Goal: Navigation & Orientation: Find specific page/section

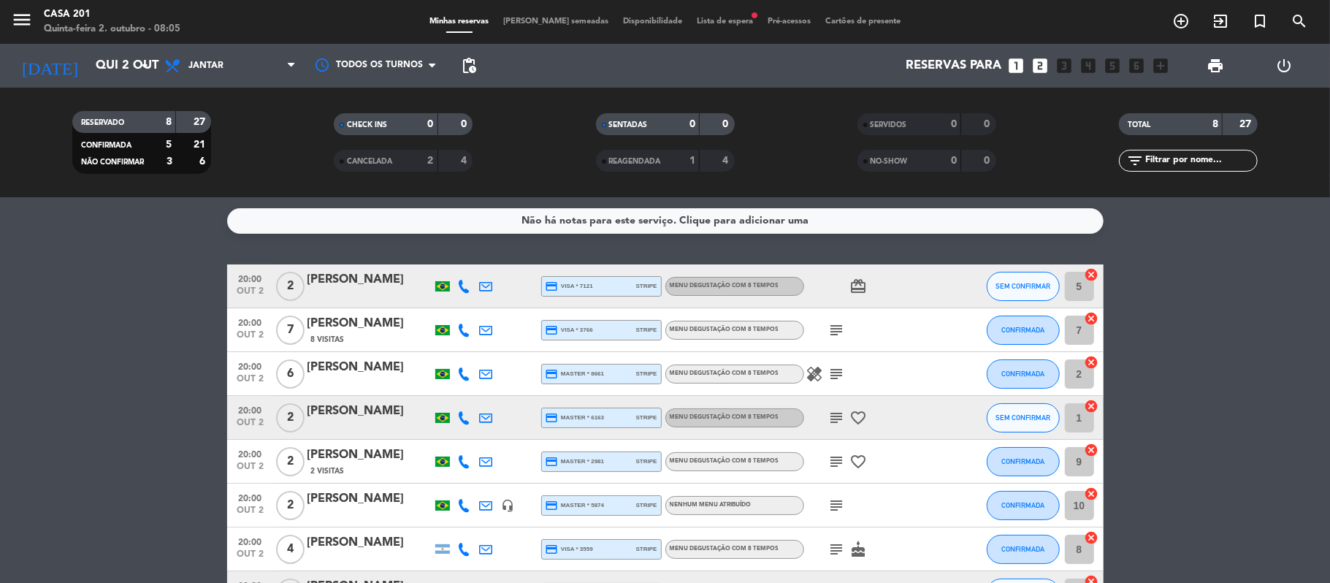
click at [836, 328] on icon "subject" at bounding box center [837, 330] width 18 height 18
click at [830, 322] on icon "subject" at bounding box center [837, 330] width 18 height 18
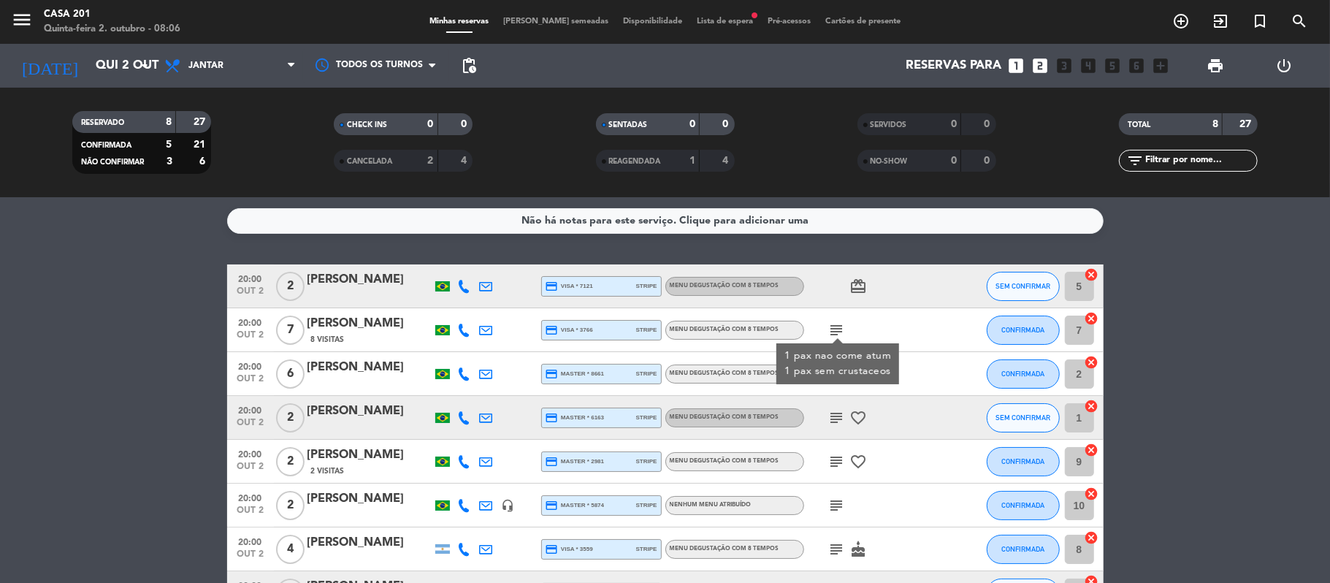
click at [830, 322] on icon "subject" at bounding box center [837, 330] width 18 height 18
click at [842, 377] on icon "subject" at bounding box center [837, 374] width 18 height 18
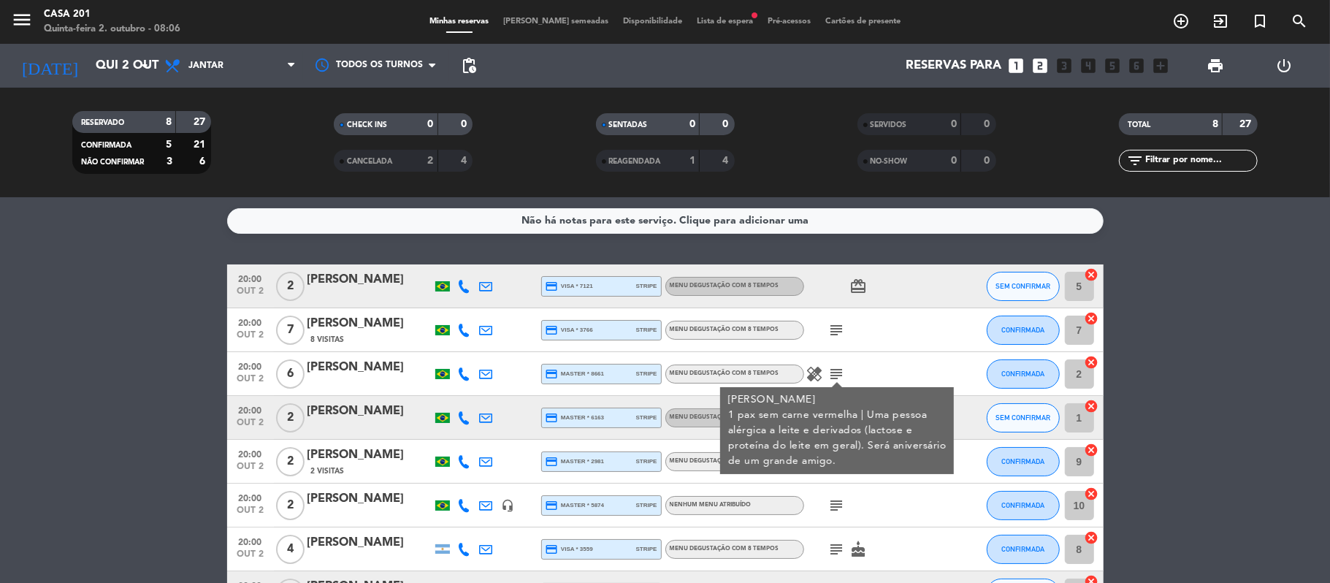
click at [842, 329] on icon "subject" at bounding box center [837, 330] width 18 height 18
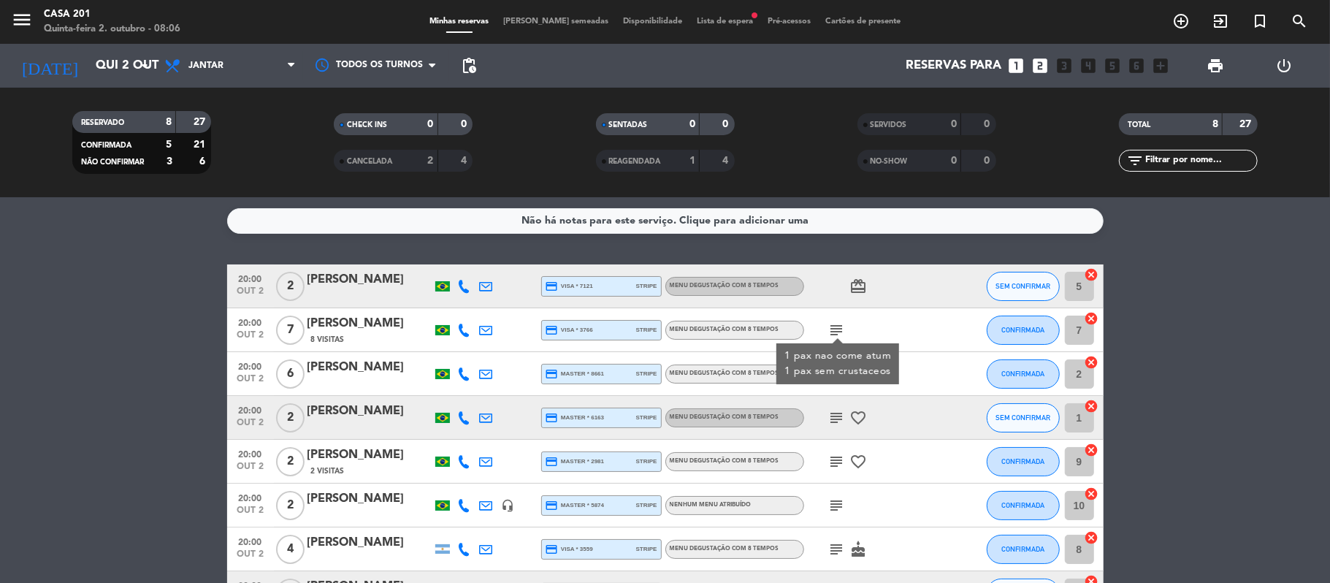
click at [842, 329] on icon "subject" at bounding box center [837, 330] width 18 height 18
click at [837, 365] on icon "subject" at bounding box center [837, 374] width 18 height 18
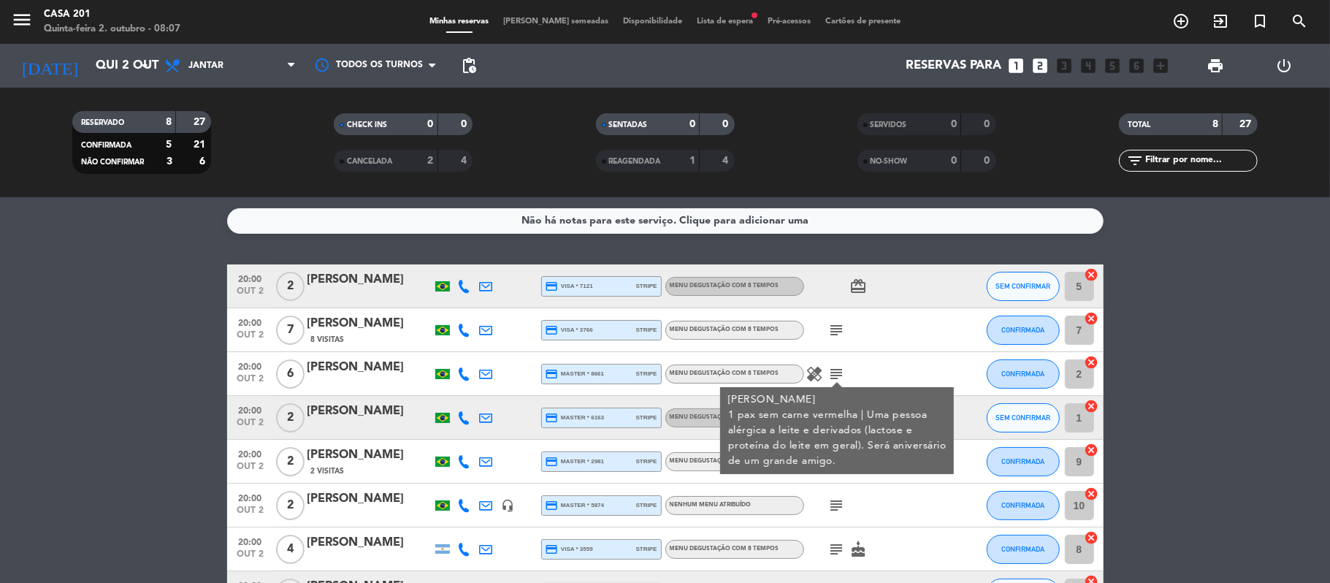
click at [837, 365] on icon "subject" at bounding box center [837, 374] width 18 height 18
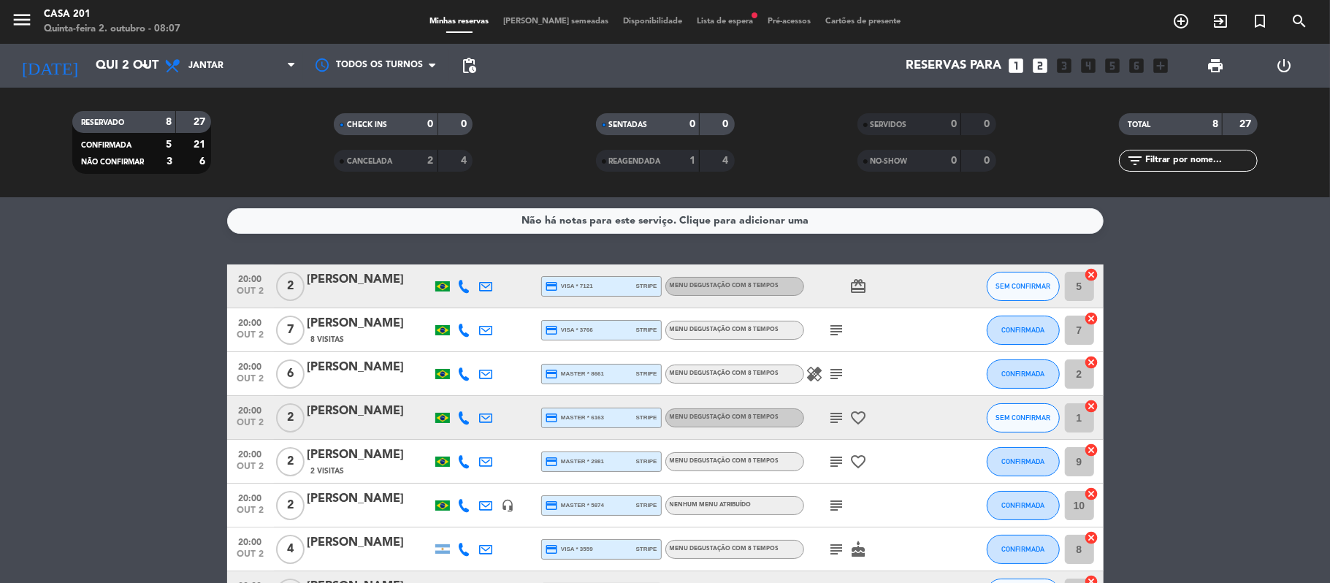
click at [833, 413] on icon "subject" at bounding box center [837, 418] width 18 height 18
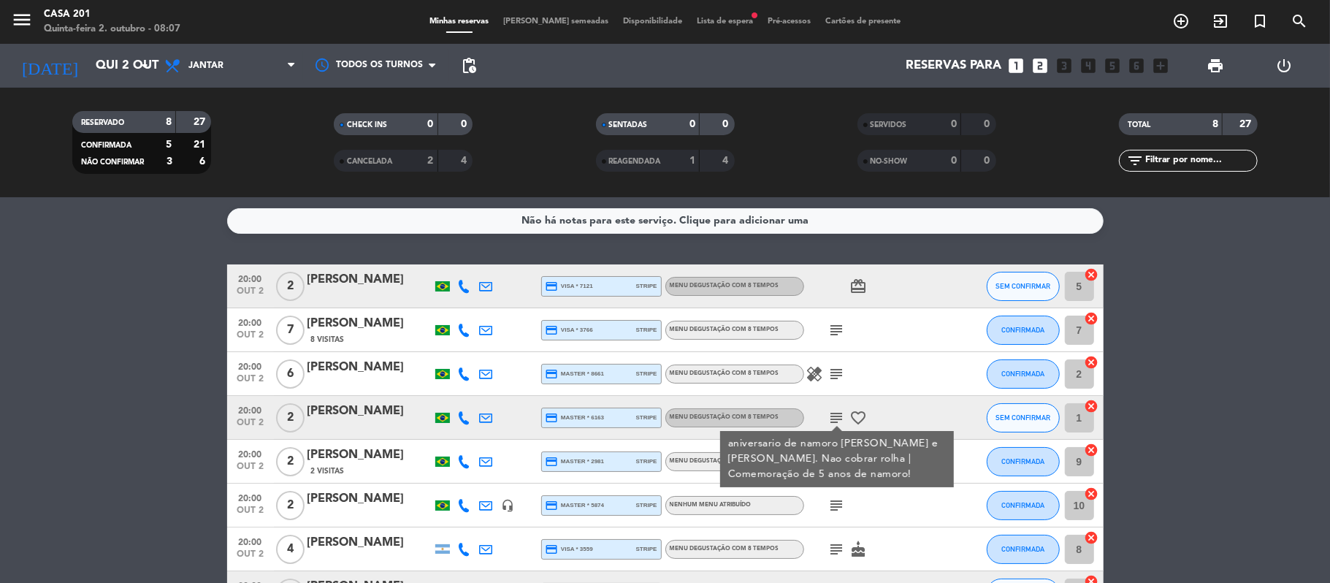
click at [833, 413] on icon "subject" at bounding box center [837, 418] width 18 height 18
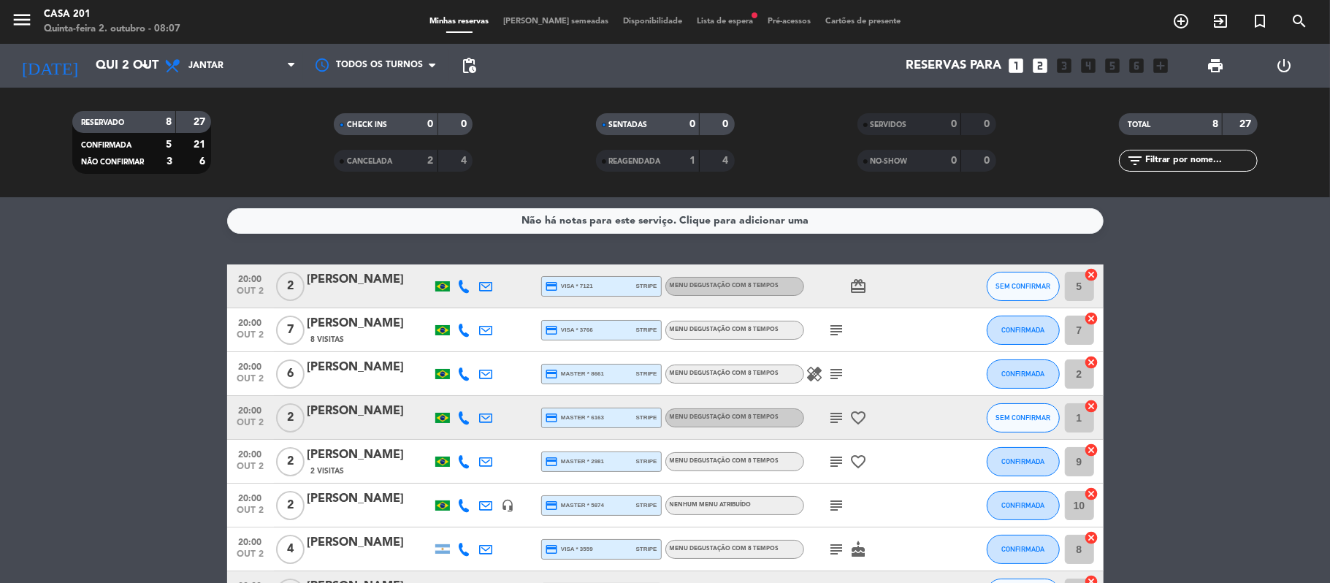
click at [840, 457] on icon "subject" at bounding box center [837, 462] width 18 height 18
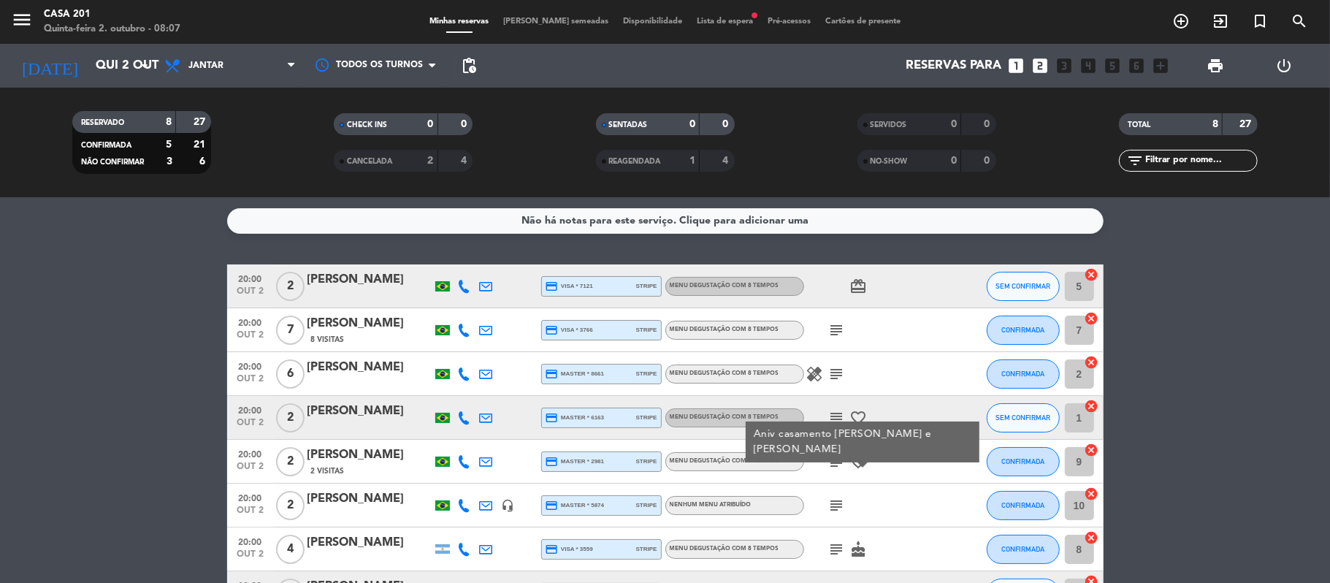
click at [840, 457] on icon "subject" at bounding box center [837, 462] width 18 height 18
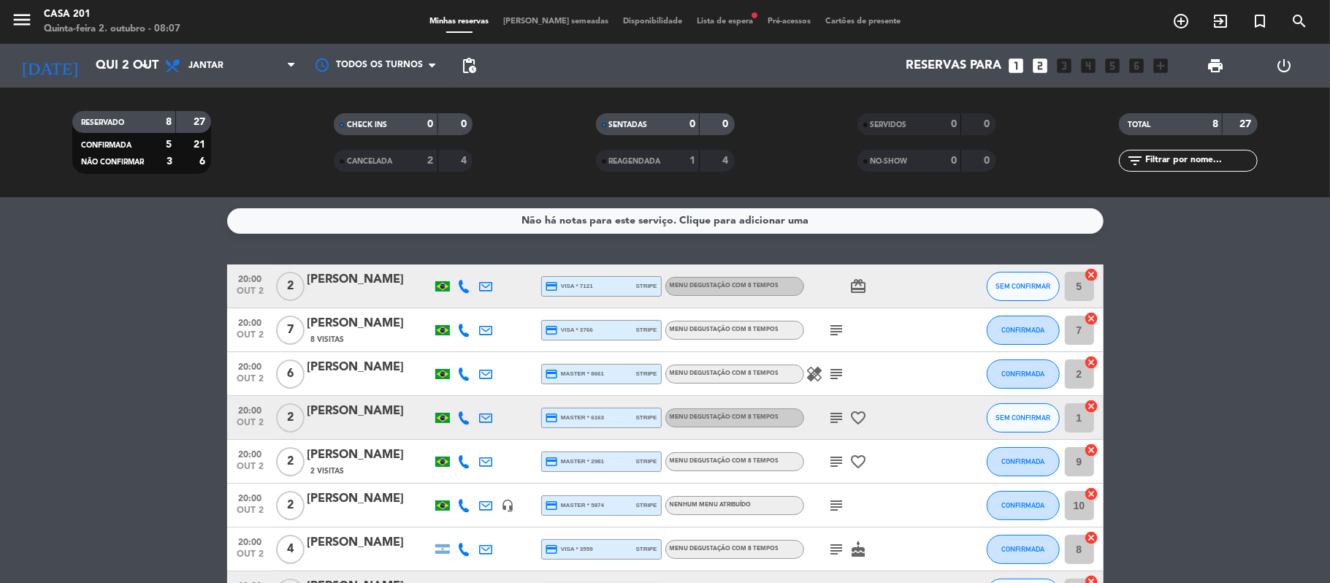
click at [837, 500] on icon "subject" at bounding box center [837, 505] width 18 height 18
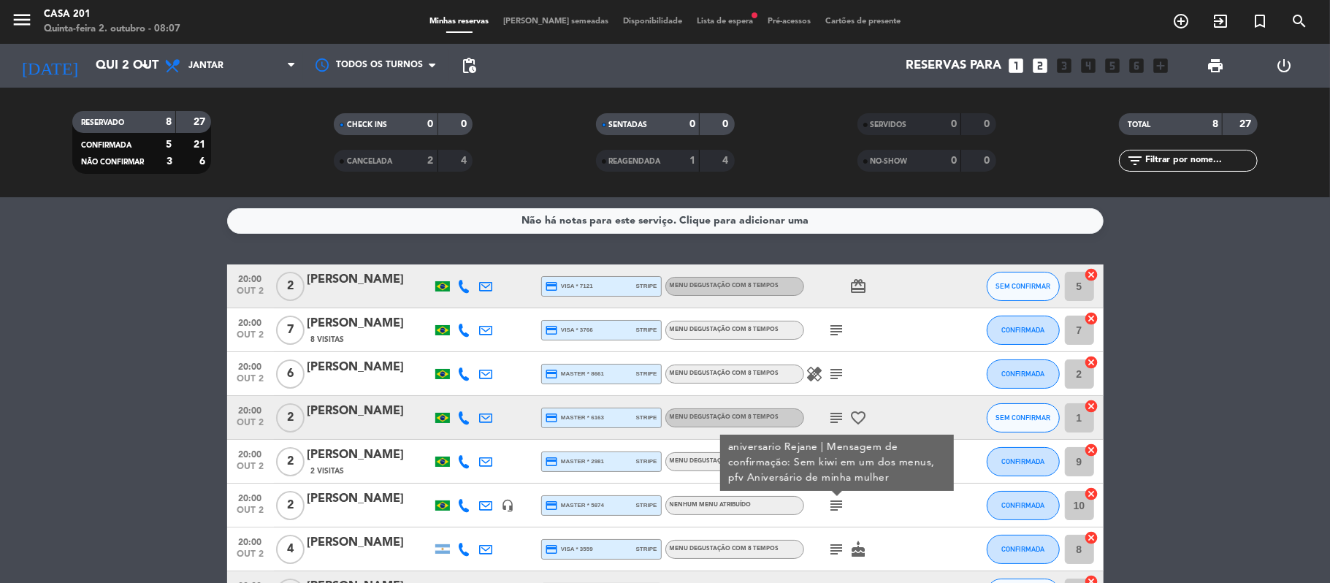
click at [837, 500] on icon "subject" at bounding box center [837, 505] width 18 height 18
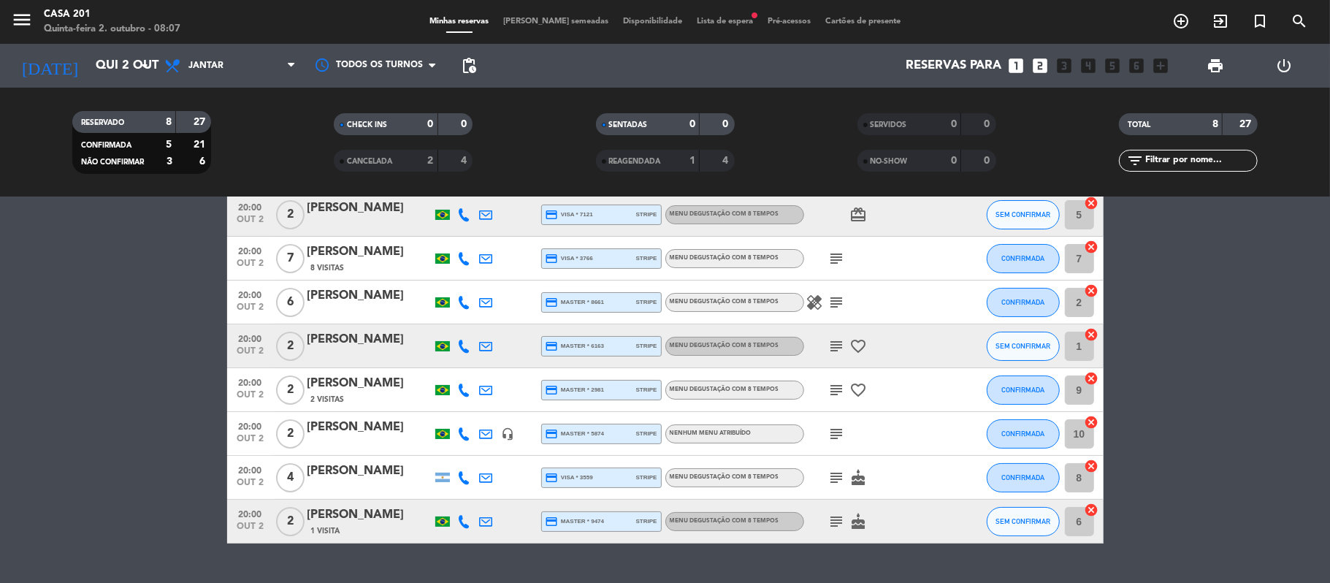
scroll to position [74, 0]
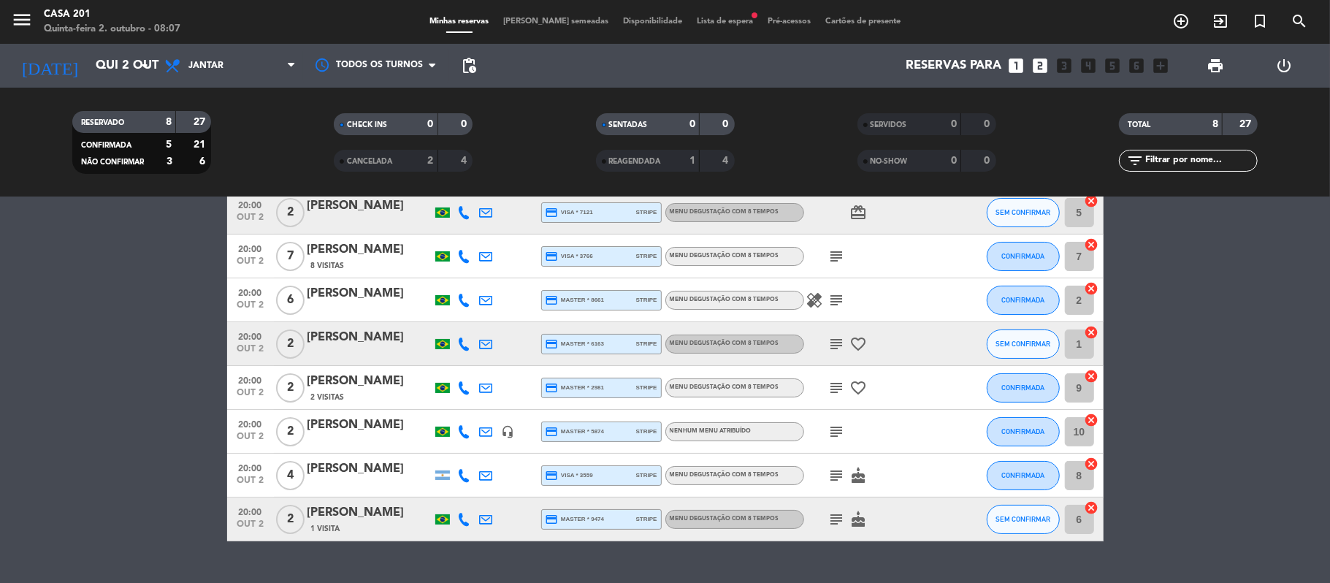
click at [834, 477] on icon "subject" at bounding box center [837, 476] width 18 height 18
click at [830, 518] on icon "subject" at bounding box center [837, 519] width 18 height 18
click at [828, 471] on icon "subject" at bounding box center [837, 476] width 18 height 18
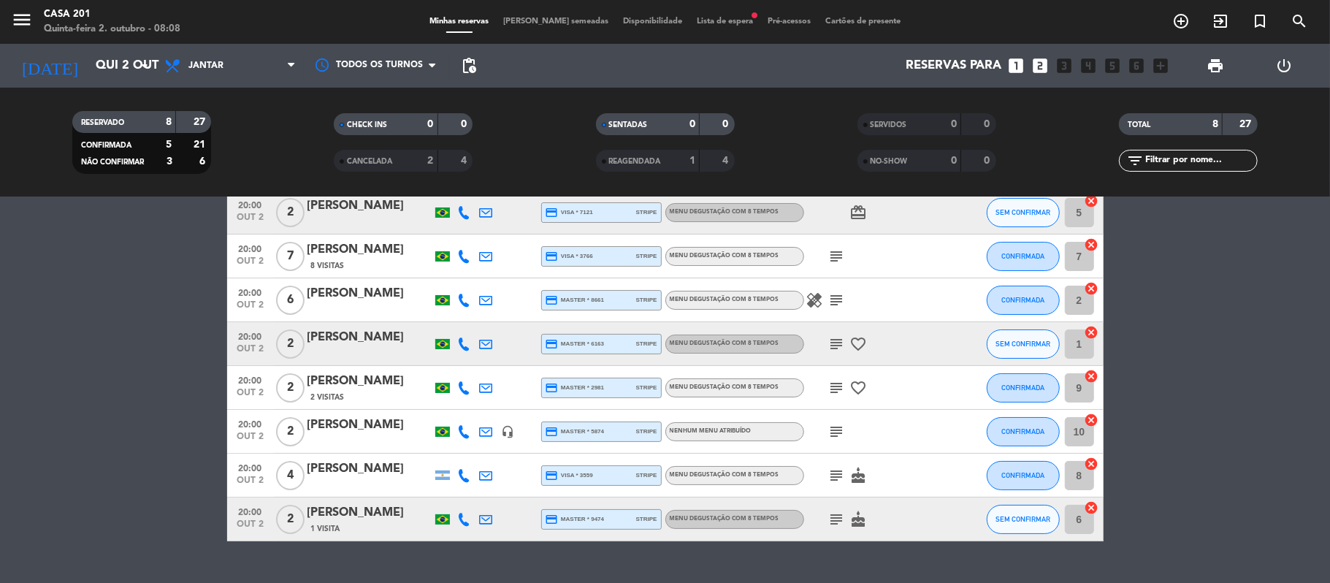
click at [836, 429] on icon "subject" at bounding box center [837, 432] width 18 height 18
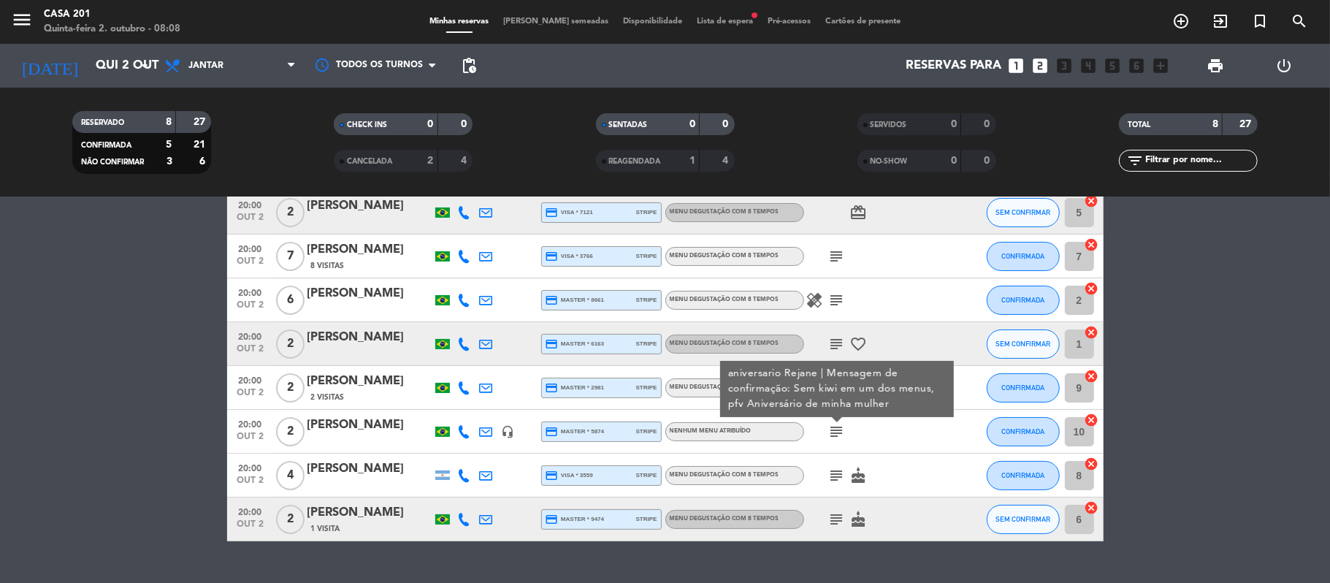
click at [836, 429] on icon "subject" at bounding box center [837, 432] width 18 height 18
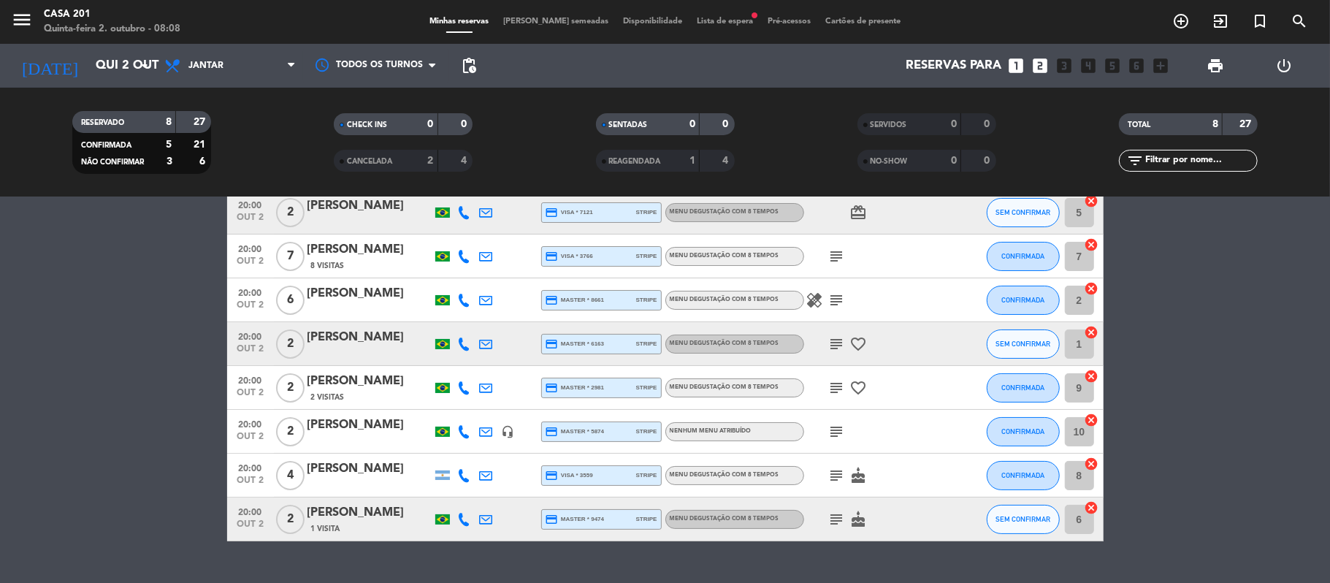
click at [833, 384] on icon "subject" at bounding box center [837, 388] width 18 height 18
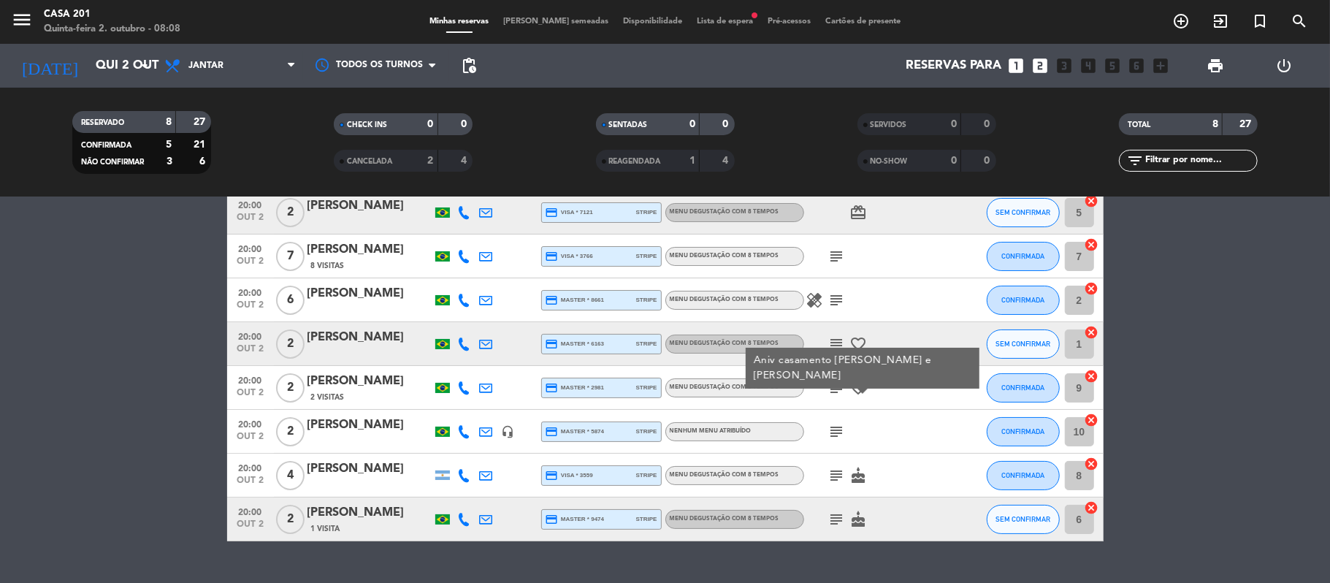
click at [833, 384] on icon "subject" at bounding box center [837, 388] width 18 height 18
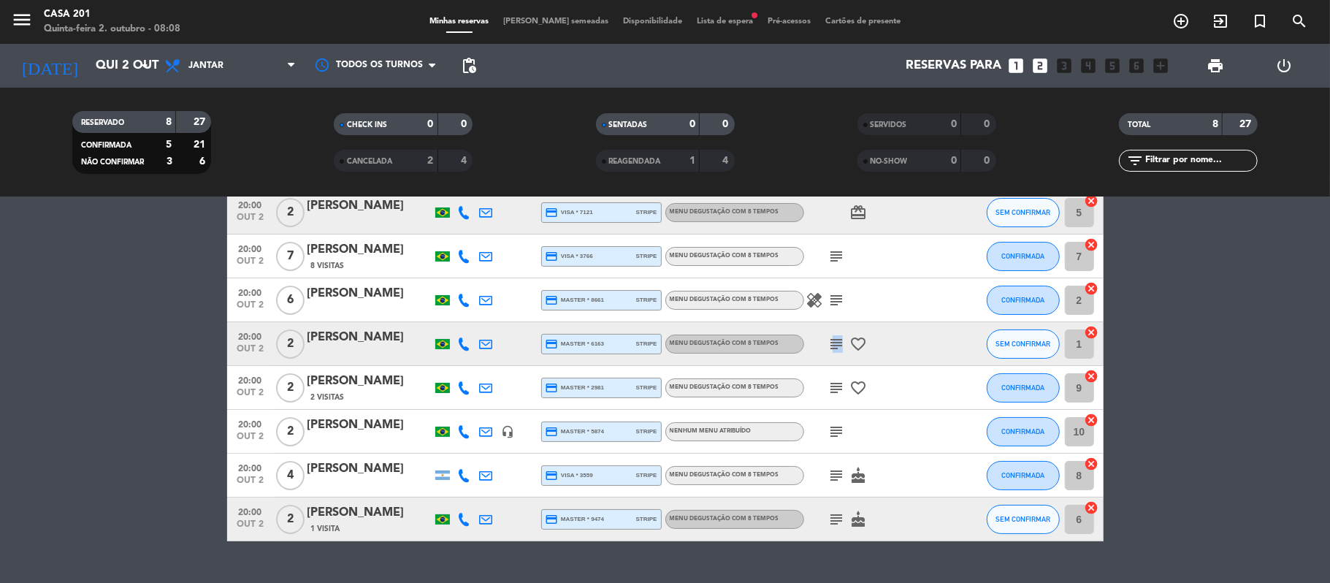
drag, startPoint x: 841, startPoint y: 331, endPoint x: 831, endPoint y: 342, distance: 15.0
click at [831, 342] on div "subject favorite_border" at bounding box center [869, 343] width 131 height 43
click at [831, 342] on icon "subject" at bounding box center [837, 344] width 18 height 18
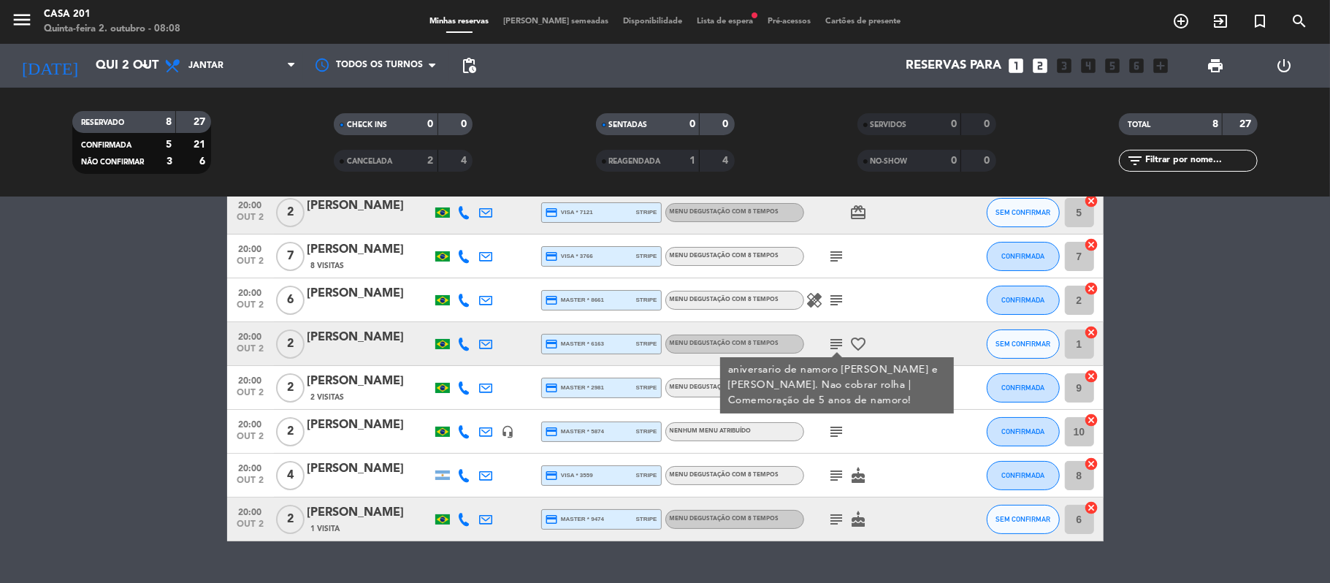
click at [831, 342] on icon "subject" at bounding box center [837, 344] width 18 height 18
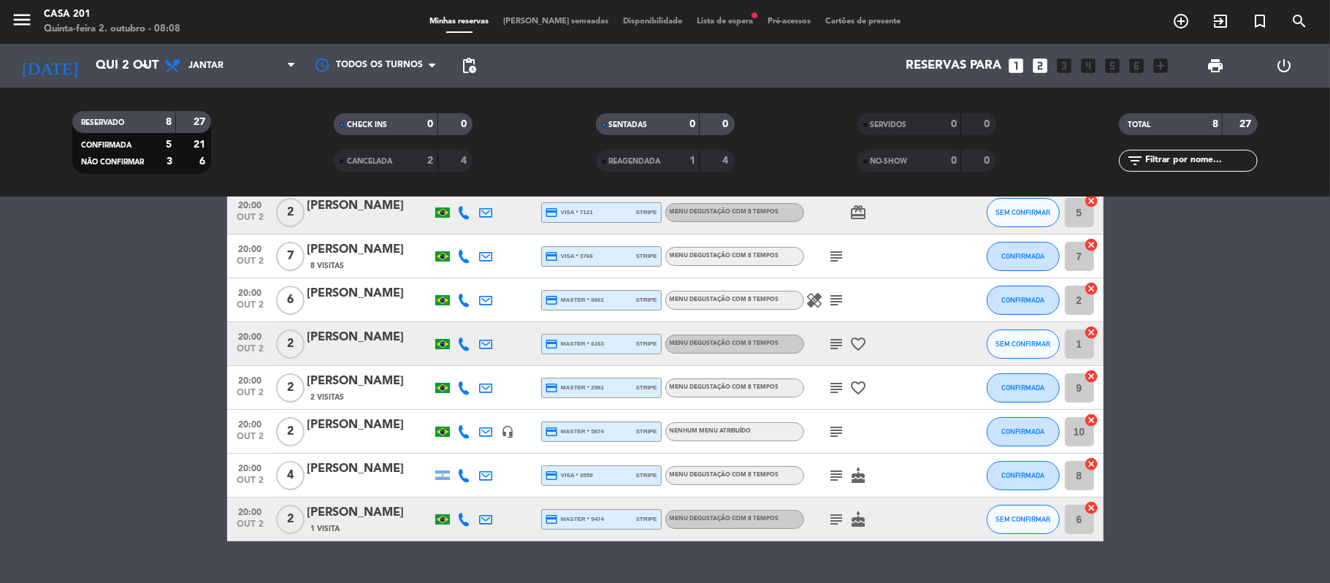
click at [833, 302] on icon "subject" at bounding box center [837, 300] width 18 height 18
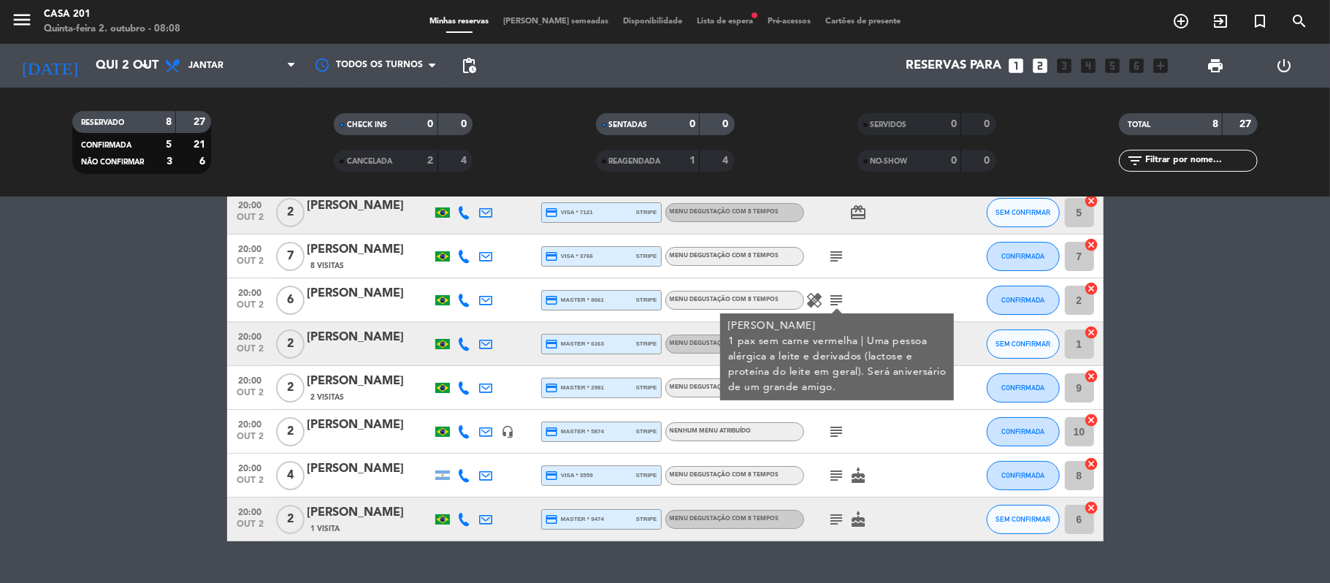
click at [833, 302] on icon "subject" at bounding box center [837, 300] width 18 height 18
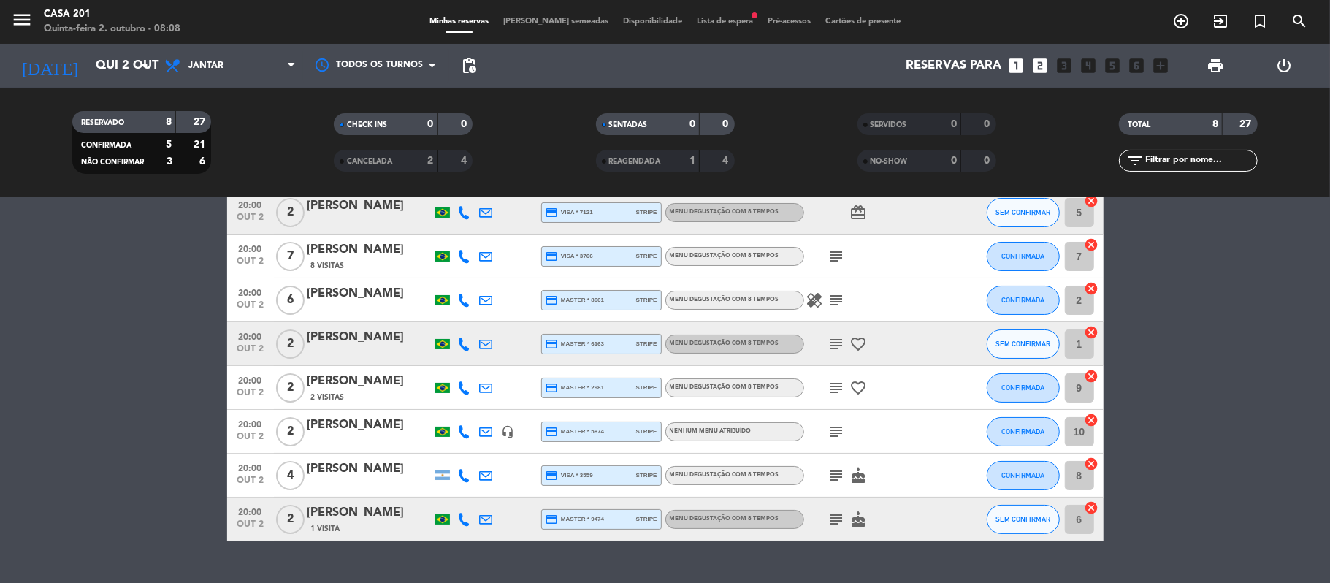
click at [837, 252] on icon "subject" at bounding box center [837, 257] width 18 height 18
